Goal: Answer question/provide support

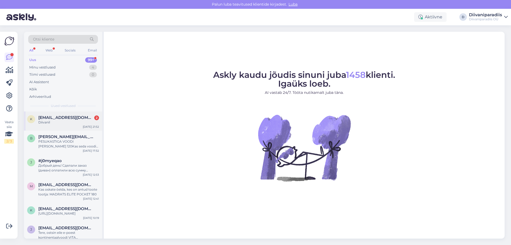
click at [51, 126] on div "k [EMAIL_ADDRESS][DOMAIN_NAME] 2 Diivanil [DATE] 21:52" at bounding box center [63, 120] width 78 height 19
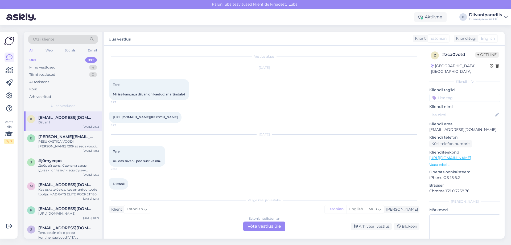
scroll to position [10, 0]
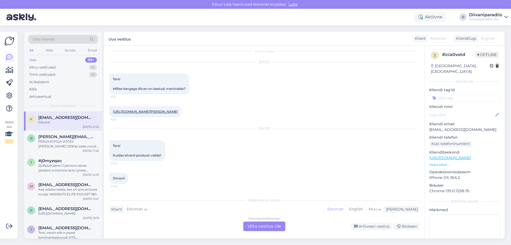
click at [461, 127] on p "[EMAIL_ADDRESS][DOMAIN_NAME]" at bounding box center [464, 130] width 71 height 6
copy p "[EMAIL_ADDRESS][DOMAIN_NAME]"
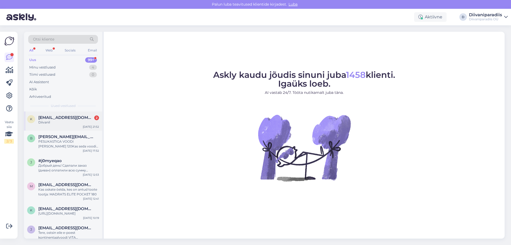
click at [59, 127] on div "k [EMAIL_ADDRESS][DOMAIN_NAME] 2 Diivanil [DATE] 21:52" at bounding box center [63, 120] width 78 height 19
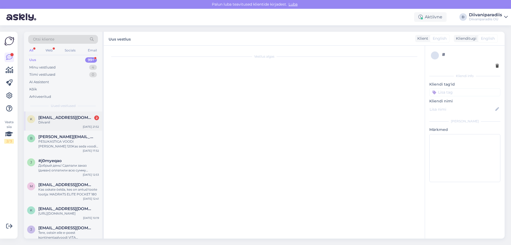
scroll to position [10, 0]
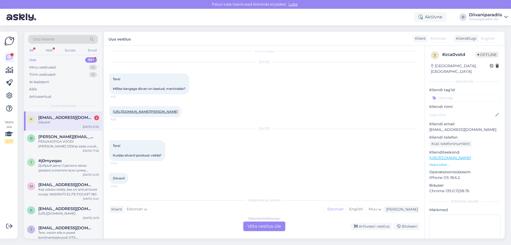
click at [211, 213] on div "Valige [PERSON_NAME] vastake Klient Estonian Mina Estonian English Muu Estonian…" at bounding box center [264, 212] width 310 height 36
click at [266, 225] on div "Estonian to Estonian Võta vestlus üle" at bounding box center [264, 226] width 42 height 10
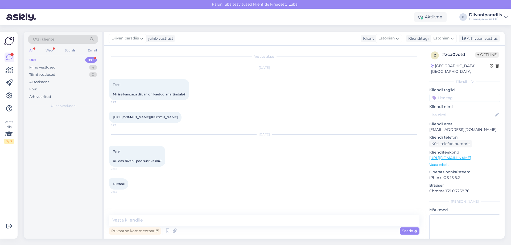
scroll to position [0, 0]
